Goal: Information Seeking & Learning: Learn about a topic

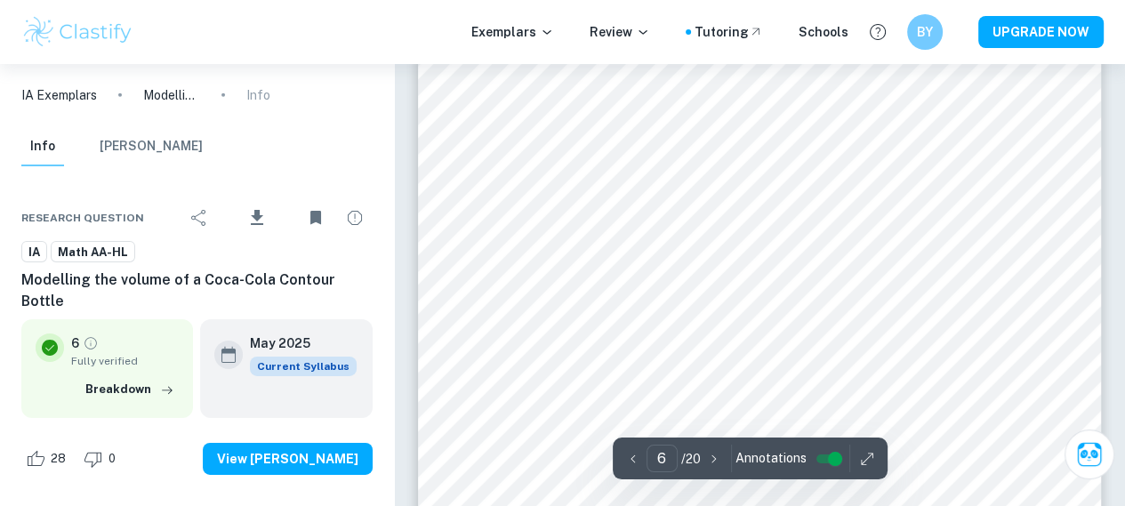
scroll to position [4978, 0]
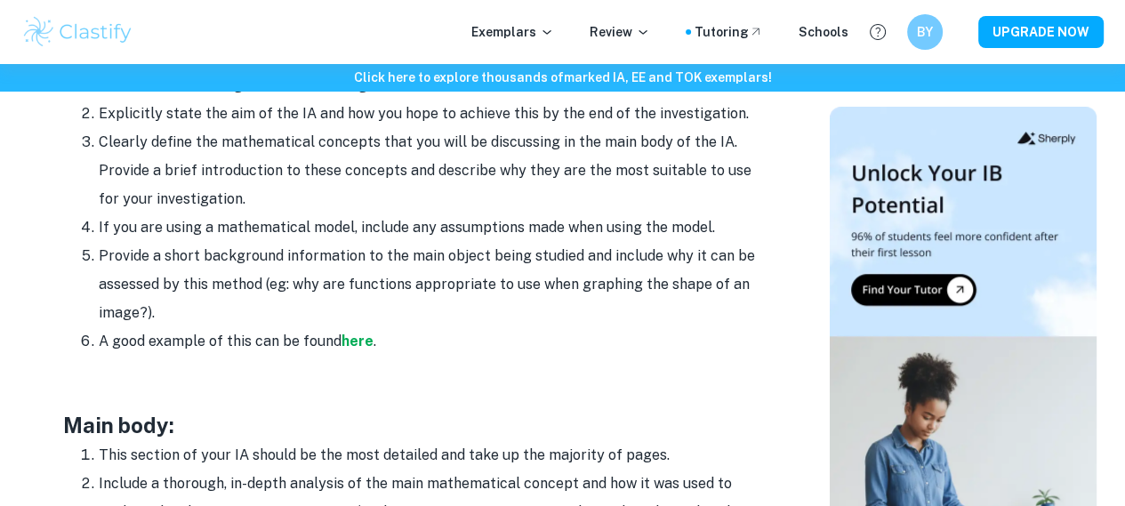
scroll to position [1334, 0]
